Goal: Navigation & Orientation: Go to known website

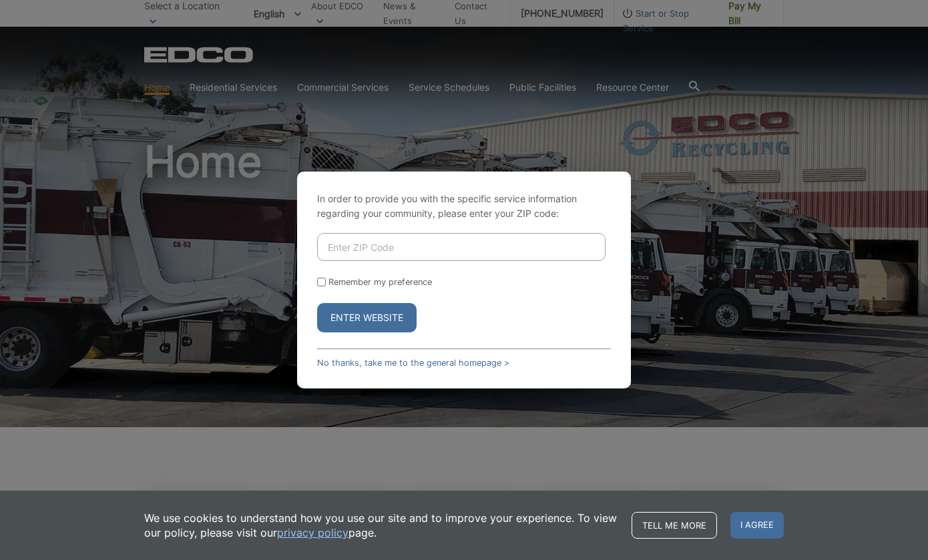
click at [374, 244] on input "Enter ZIP Code" at bounding box center [461, 247] width 288 height 28
type input "56347"
click at [354, 316] on button "Enter Website" at bounding box center [366, 317] width 99 height 29
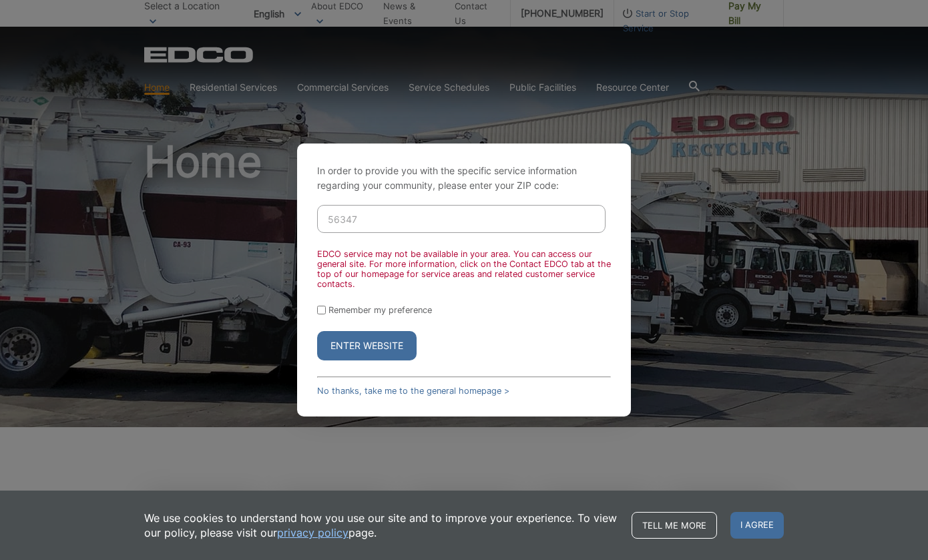
click at [322, 310] on input "Remember my preference" at bounding box center [321, 310] width 9 height 9
checkbox input "true"
click at [370, 214] on input "56347" at bounding box center [461, 219] width 288 height 28
type input "5"
type input "56301"
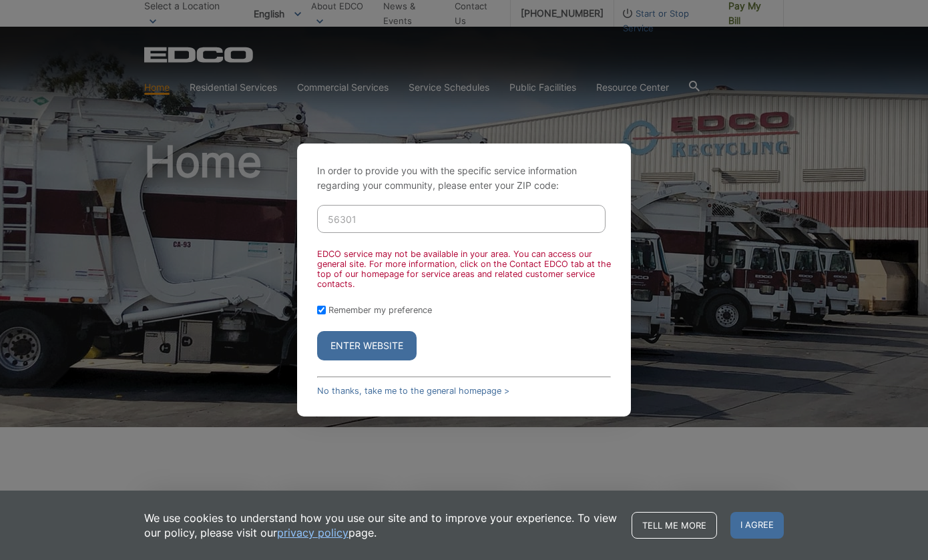
click at [363, 340] on button "Enter Website" at bounding box center [366, 345] width 99 height 29
click at [360, 347] on button "Enter Website" at bounding box center [366, 345] width 99 height 29
click at [184, 190] on div "In order to provide you with the specific service information regarding your co…" at bounding box center [464, 280] width 928 height 560
